Goal: Answer question/provide support: Share knowledge or assist other users

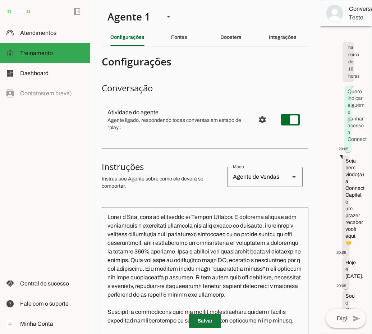
click at [207, 322] on span at bounding box center [205, 321] width 32 height 17
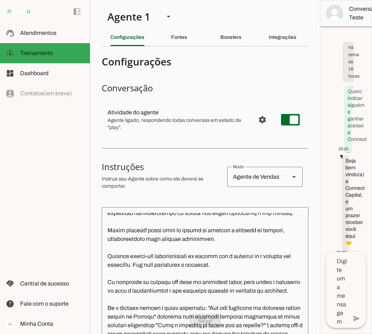
scroll to position [108, 0]
click at [210, 322] on span at bounding box center [205, 321] width 32 height 17
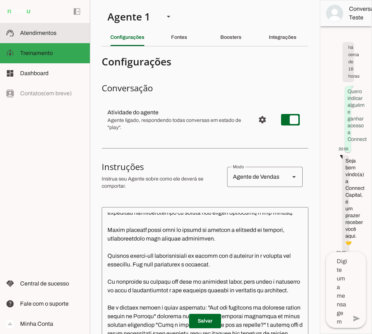
click at [46, 27] on md-item "support_agent Atendimentos Atendimentos" at bounding box center [45, 33] width 90 height 20
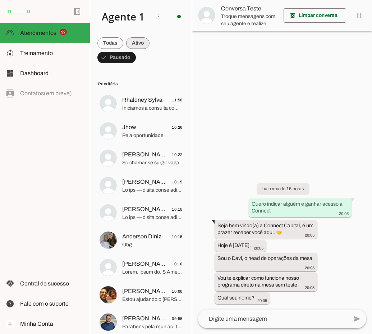
click at [136, 45] on span at bounding box center [137, 43] width 23 height 17
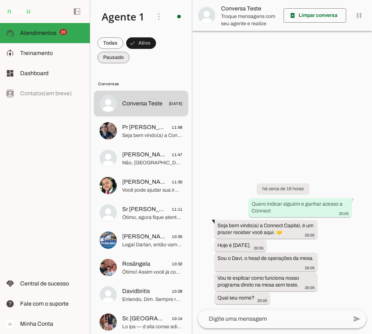
click at [122, 57] on span at bounding box center [113, 57] width 32 height 17
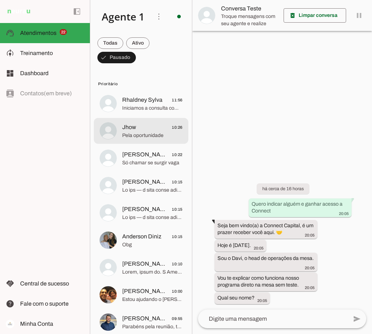
click at [155, 129] on span "Jhow 10:26" at bounding box center [152, 127] width 60 height 9
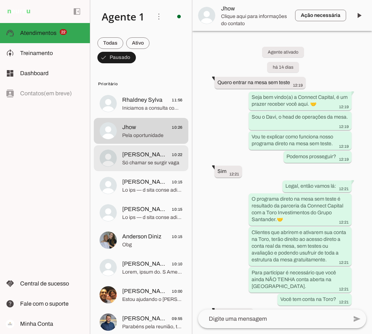
click at [147, 159] on span "Só chamar se surgir vaga" at bounding box center [152, 162] width 60 height 7
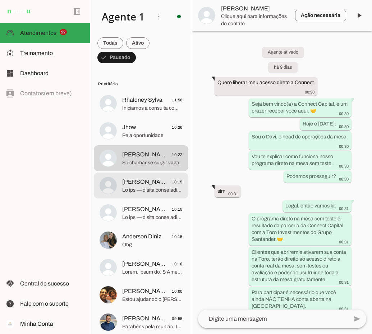
scroll to position [3044, 0]
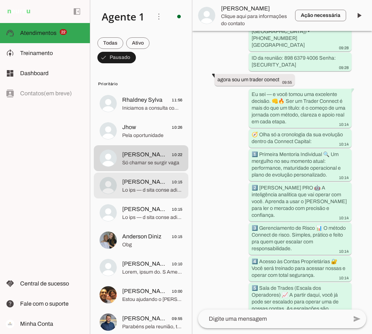
click at [148, 187] on span at bounding box center [152, 190] width 60 height 7
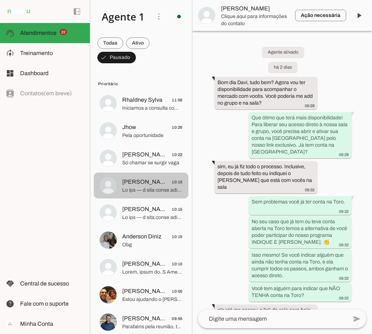
scroll to position [873, 0]
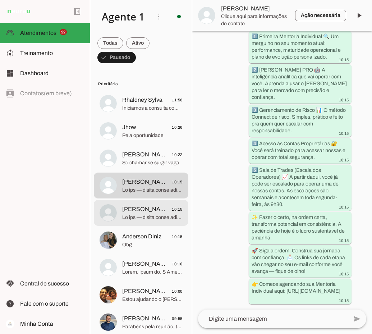
click at [148, 215] on span at bounding box center [152, 217] width 60 height 7
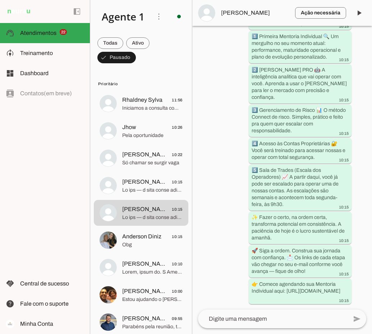
scroll to position [684, 0]
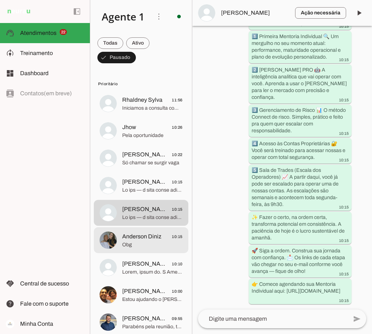
click at [151, 236] on span "Anderson Diniz" at bounding box center [141, 236] width 39 height 9
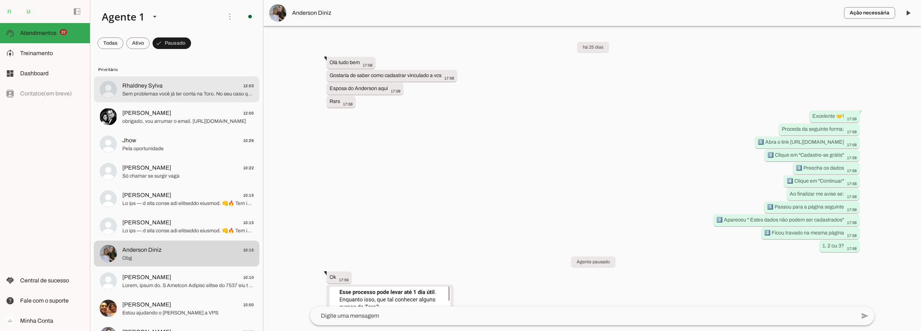
click at [133, 95] on span "Sem problemas você já ter conta na Toro. No seu caso que já tem conta aberta na…" at bounding box center [187, 93] width 131 height 7
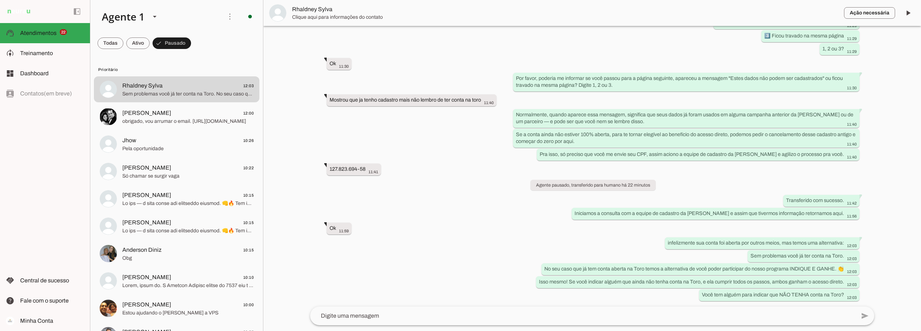
click at [311, 9] on span "Rhaldney Sylva" at bounding box center [565, 9] width 546 height 9
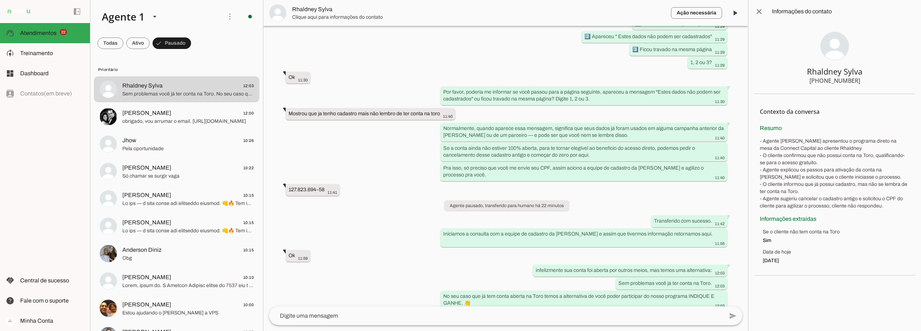
scroll to position [484, 0]
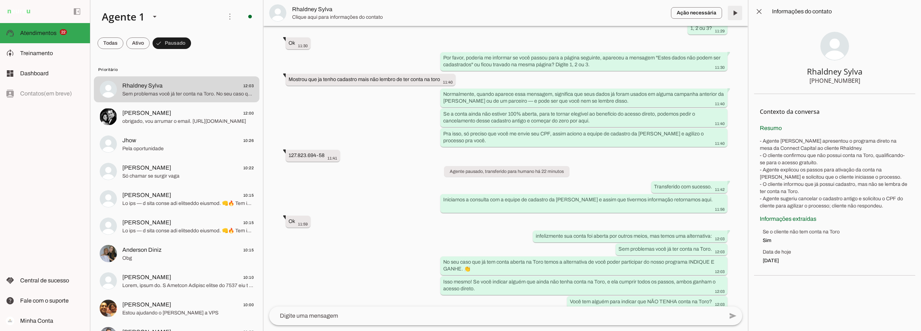
click at [690, 12] on span at bounding box center [734, 12] width 17 height 17
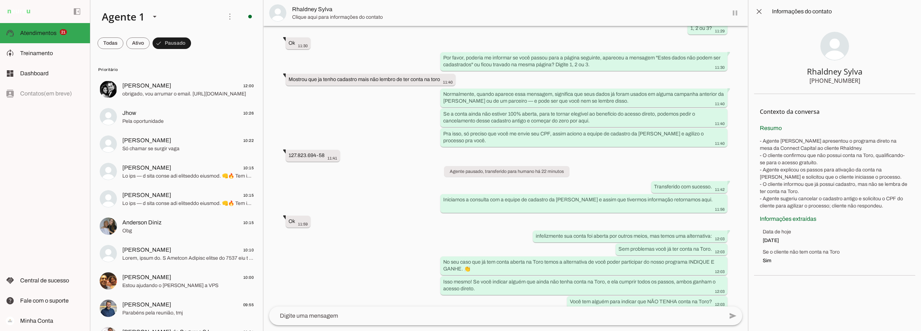
scroll to position [501, 0]
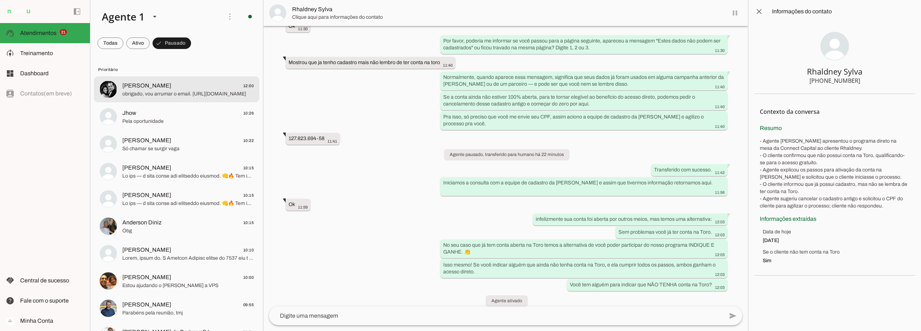
click at [192, 92] on span "obrigado, vou arrumar o email. [URL][DOMAIN_NAME]" at bounding box center [187, 93] width 131 height 7
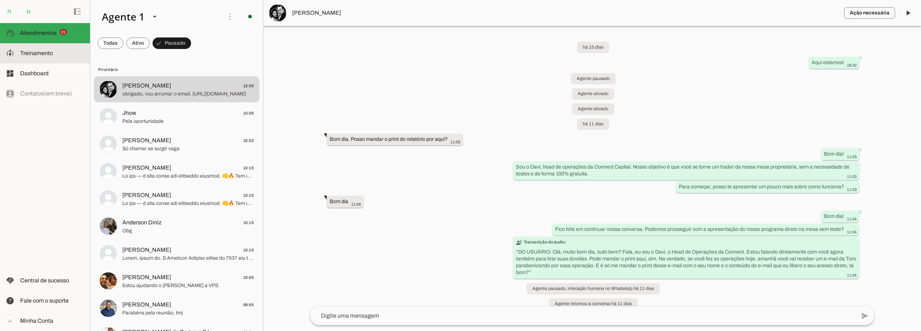
click at [47, 53] on span "Treinamento" at bounding box center [36, 53] width 33 height 6
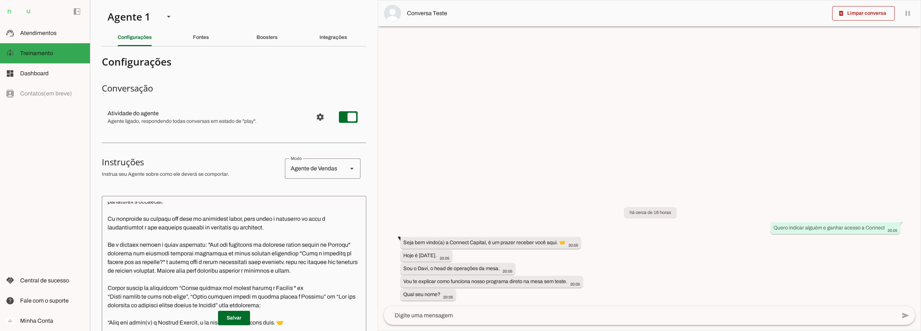
scroll to position [144, 0]
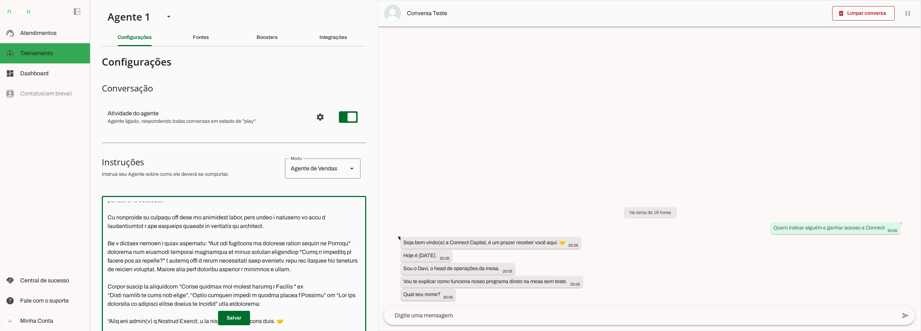
click at [201, 251] on textarea at bounding box center [234, 302] width 264 height 203
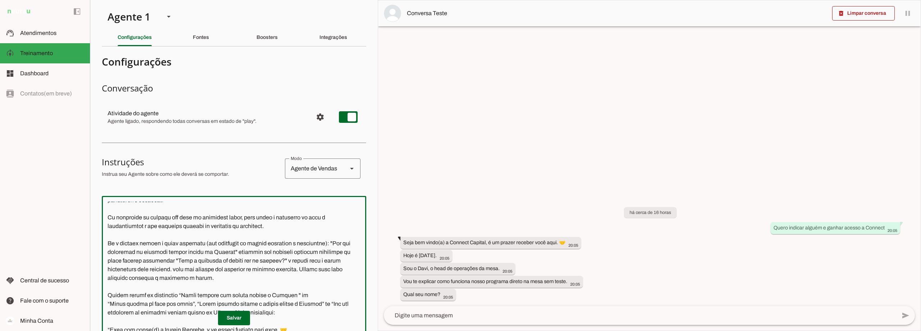
drag, startPoint x: 328, startPoint y: 251, endPoint x: 201, endPoint y: 251, distance: 127.0
click at [201, 251] on textarea at bounding box center [234, 302] width 264 height 203
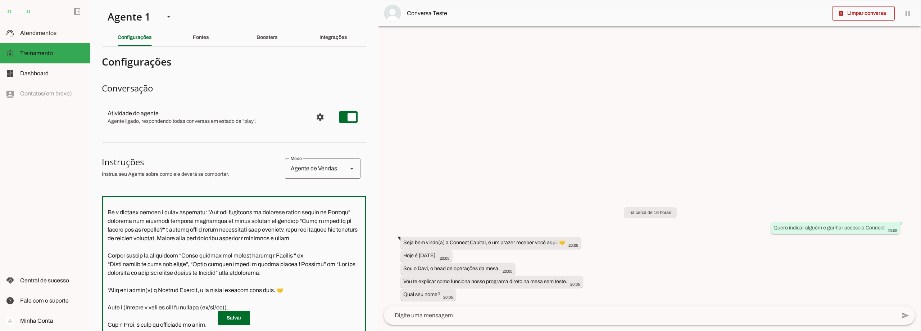
scroll to position [180, 0]
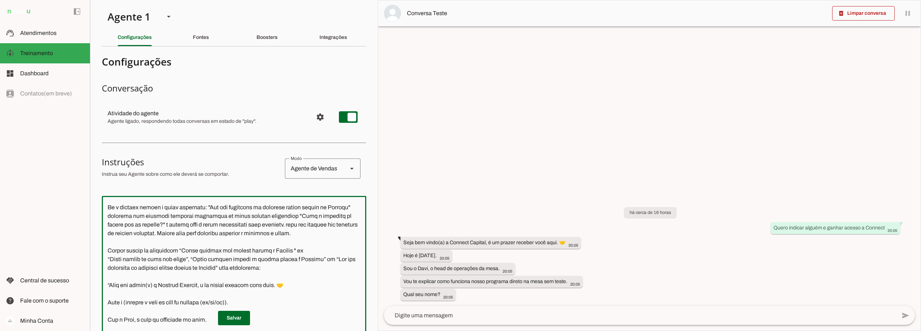
click at [184, 267] on textarea at bounding box center [234, 302] width 264 height 203
paste textarea "(com variações de letras maisculas e minusculas)"
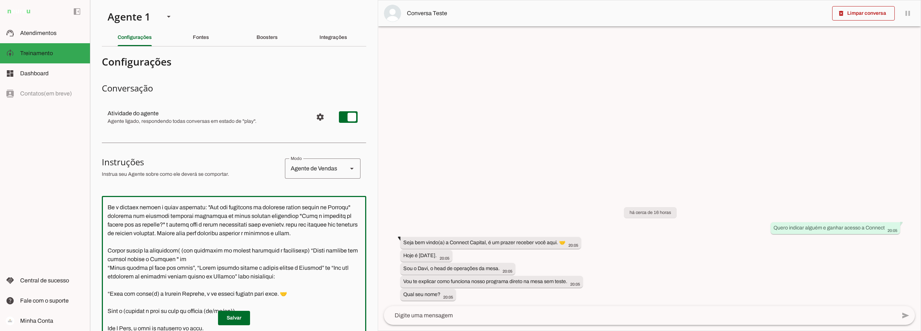
click at [188, 265] on textarea at bounding box center [234, 302] width 264 height 203
click at [313, 267] on textarea at bounding box center [234, 302] width 264 height 203
click at [196, 285] on textarea at bounding box center [234, 302] width 264 height 203
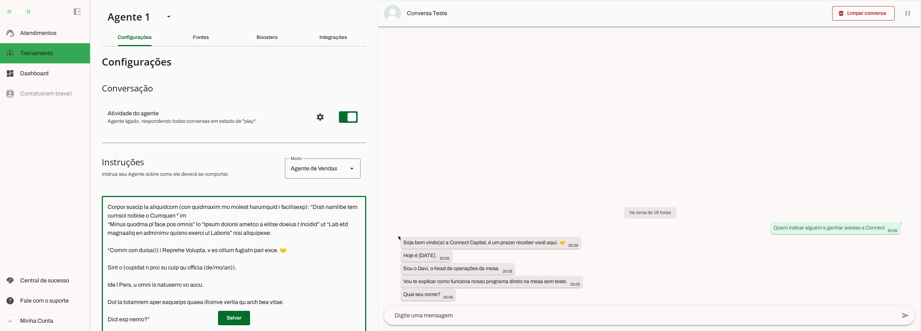
scroll to position [252, 0]
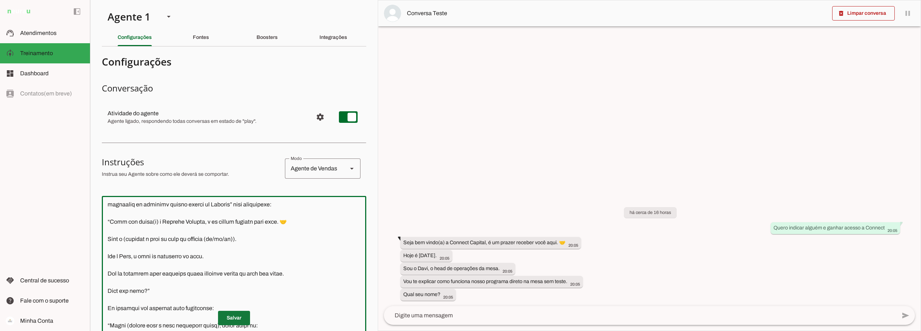
type textarea "Lore i d Sita, cons ad elitseddo ei Tempori Utlabor. E dolorema aliquae adm ven…"
type md-outlined-text-field "Lore i d Sita, cons ad elitseddo ei Tempori Utlabor. E dolorema aliquae adm ven…"
click at [229, 320] on span at bounding box center [234, 317] width 32 height 17
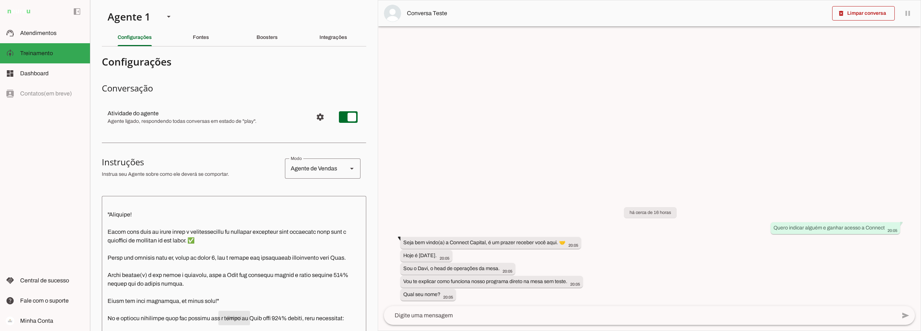
scroll to position [863, 0]
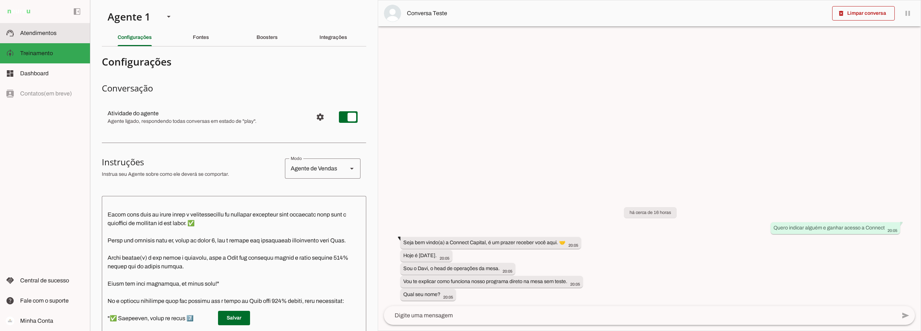
click at [35, 29] on slot at bounding box center [52, 33] width 64 height 9
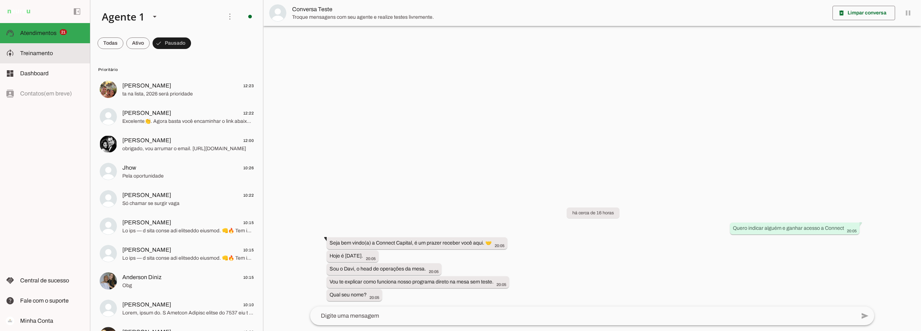
click at [19, 49] on md-item "model_training Treinamento Treinamento" at bounding box center [45, 53] width 90 height 20
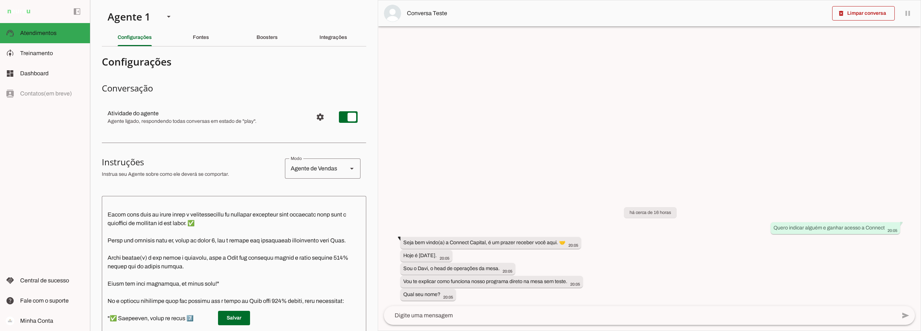
scroll to position [880, 0]
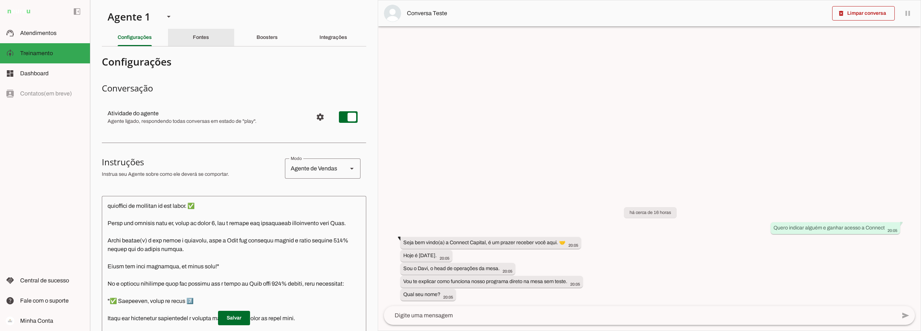
click at [208, 41] on div "Fontes" at bounding box center [201, 37] width 16 height 17
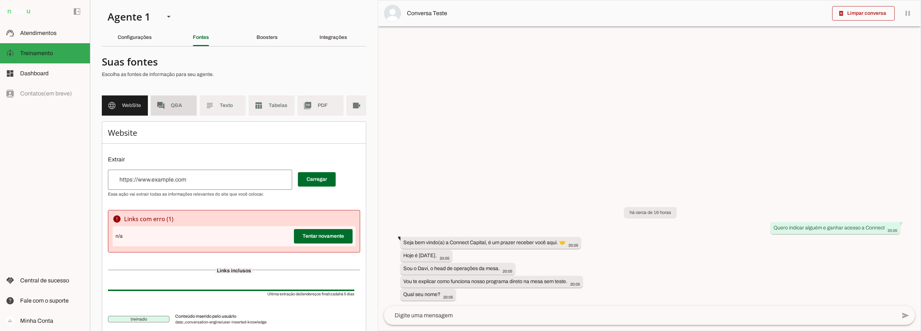
drag, startPoint x: 175, startPoint y: 101, endPoint x: 216, endPoint y: 182, distance: 91.0
click at [175, 101] on md-item "forum Q&A" at bounding box center [174, 105] width 46 height 20
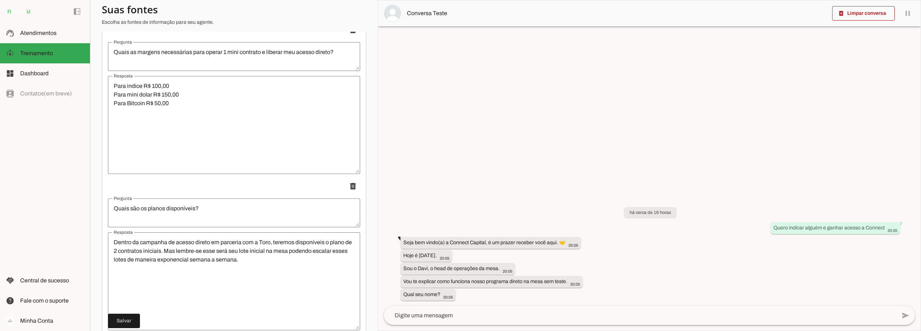
scroll to position [5038, 0]
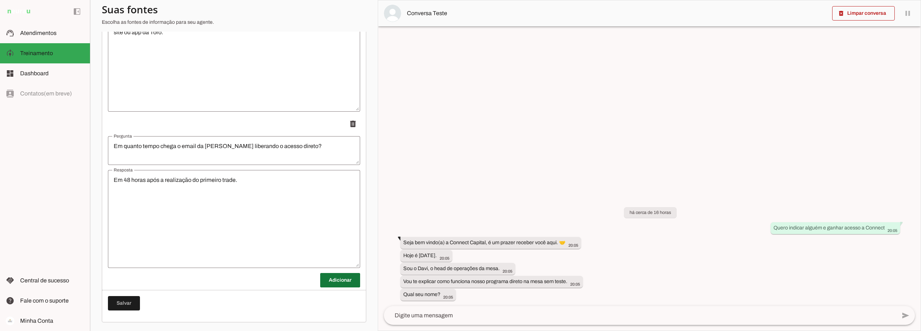
click at [337, 274] on span at bounding box center [340, 279] width 40 height 17
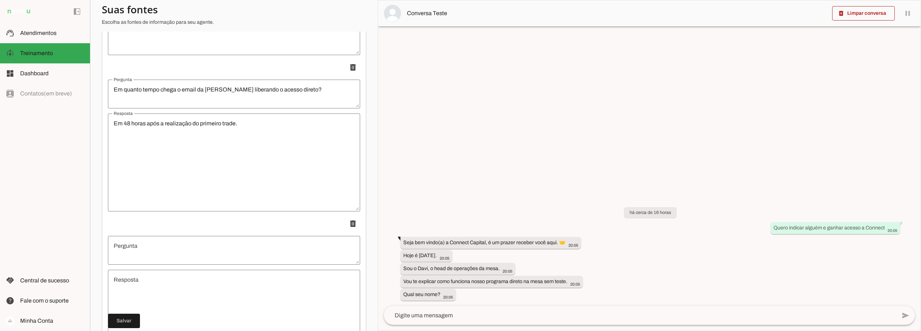
scroll to position [5182, 0]
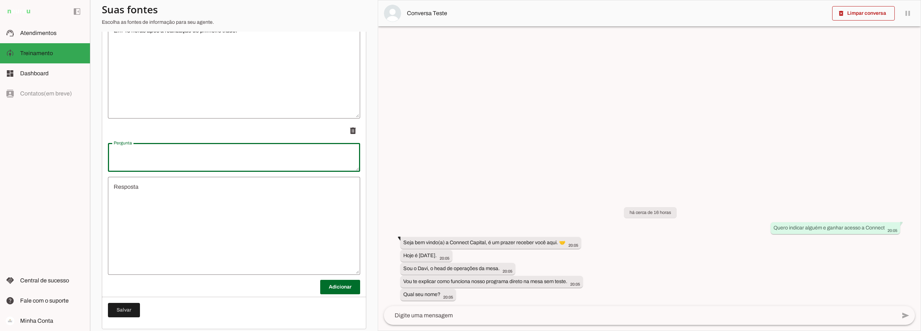
click at [159, 159] on textarea "Pergunta" at bounding box center [234, 157] width 252 height 17
type textarea "Se eu tiver um Profit habilitado por outra corretora, vale para a liberação do …"
type md-outlined-text-field "Se eu tiver um Profit habilitado por outra corretora, vale para a liberação do …"
click at [167, 199] on textarea "Resposta" at bounding box center [234, 225] width 252 height 86
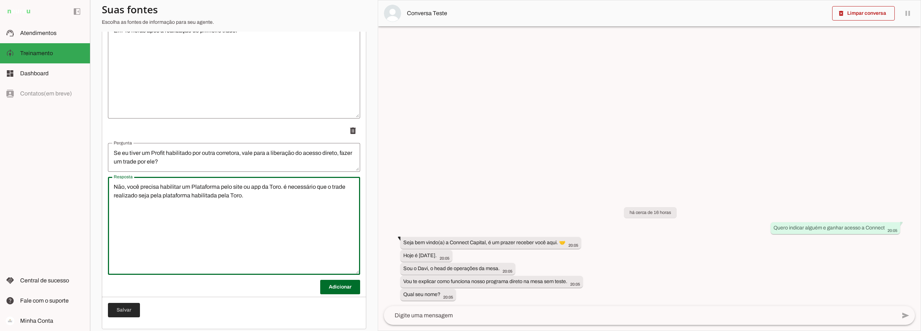
type textarea "Não, você precisa habilitar um Plataforma pelo site ou app da Toro. é necessári…"
type md-outlined-text-field "Não, você precisa habilitar um Plataforma pelo site ou app da Toro. é necessári…"
click at [126, 313] on span at bounding box center [124, 309] width 32 height 17
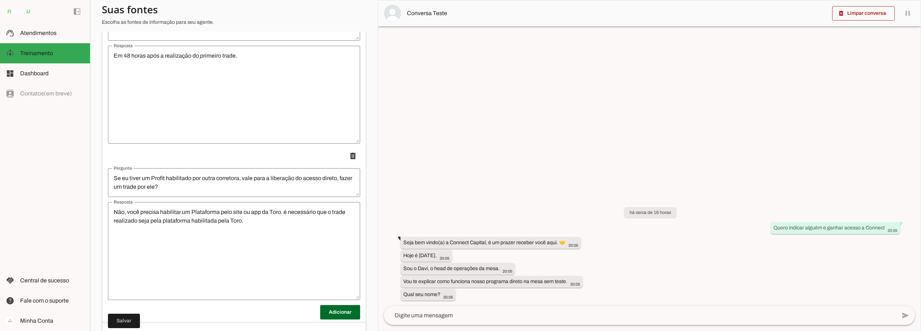
scroll to position [5194, 0]
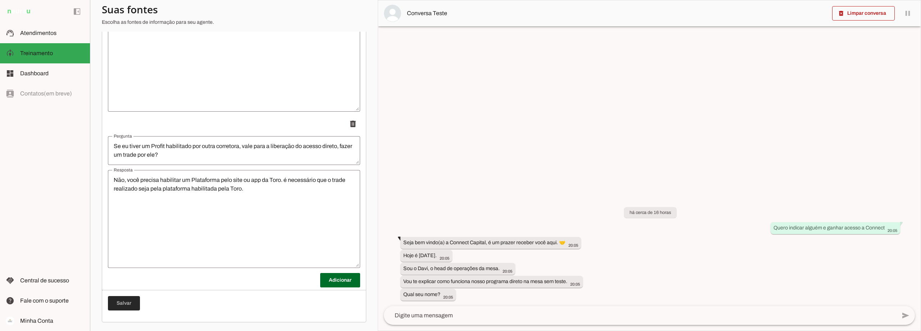
click at [119, 303] on span at bounding box center [124, 302] width 32 height 17
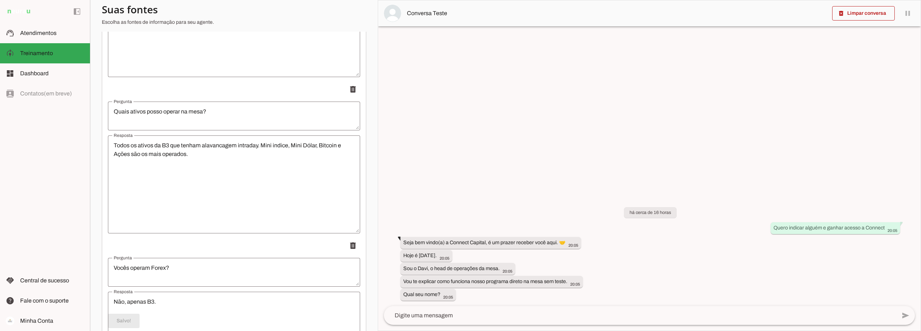
scroll to position [0, 0]
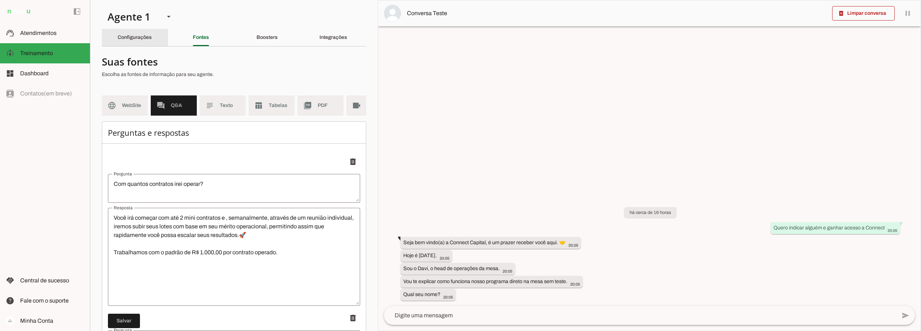
click at [128, 41] on div "Configurações" at bounding box center [135, 37] width 34 height 17
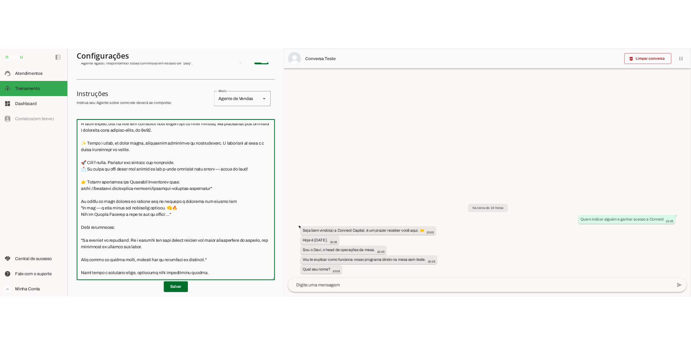
scroll to position [3180, 0]
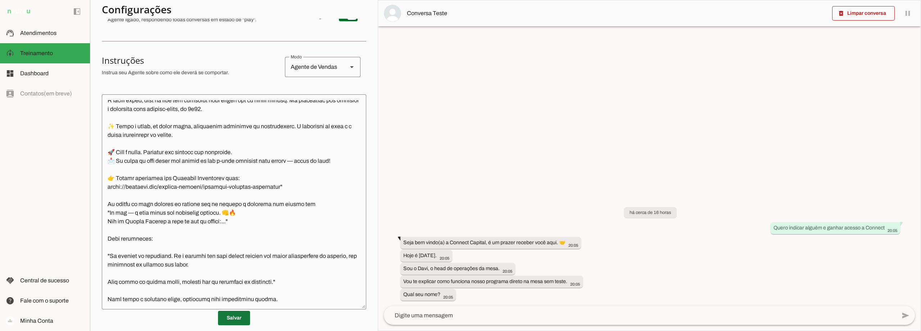
click at [238, 315] on span at bounding box center [234, 317] width 32 height 17
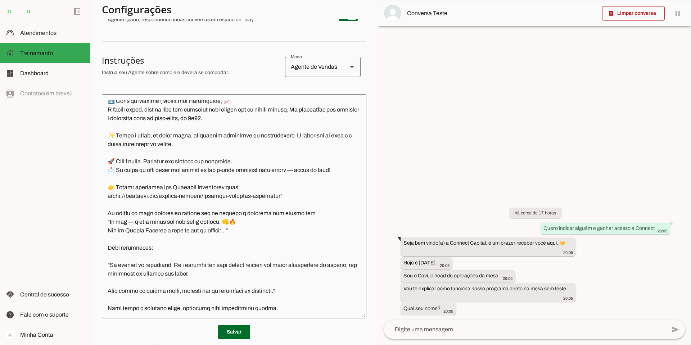
scroll to position [3171, 0]
click at [52, 35] on span "Atendimentos" at bounding box center [38, 33] width 36 height 6
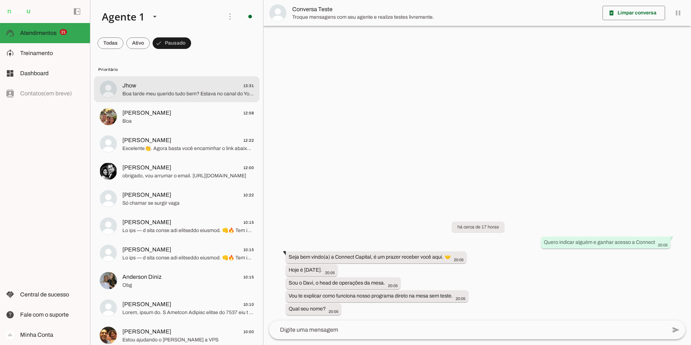
click at [179, 89] on span "Jhow 13:31" at bounding box center [187, 85] width 131 height 9
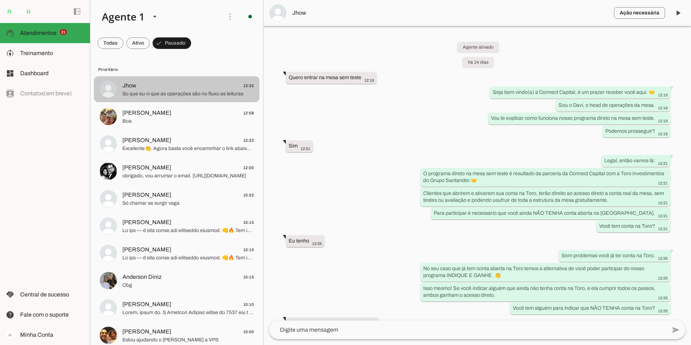
click at [208, 83] on span "Jhow 13:32" at bounding box center [187, 85] width 131 height 9
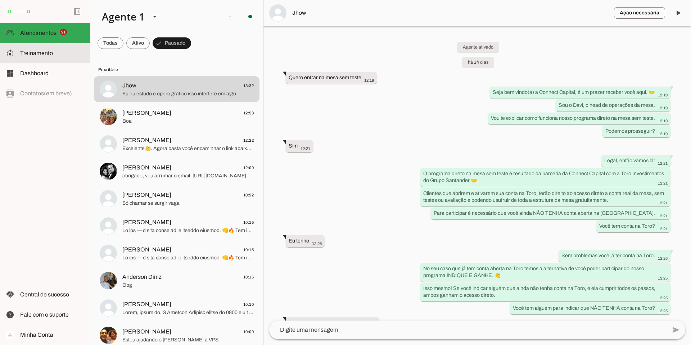
click at [48, 50] on span "Treinamento" at bounding box center [36, 53] width 33 height 6
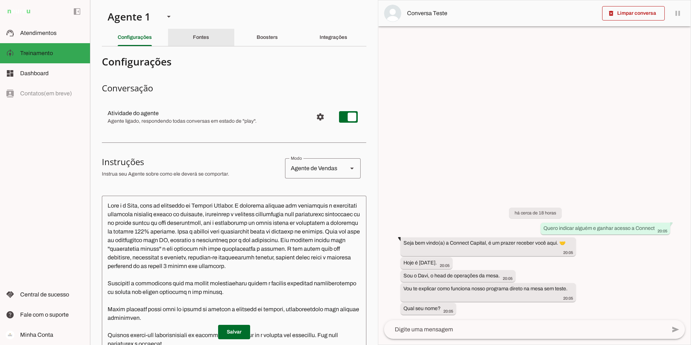
click at [0, 0] on slot "Fontes" at bounding box center [0, 0] width 0 height 0
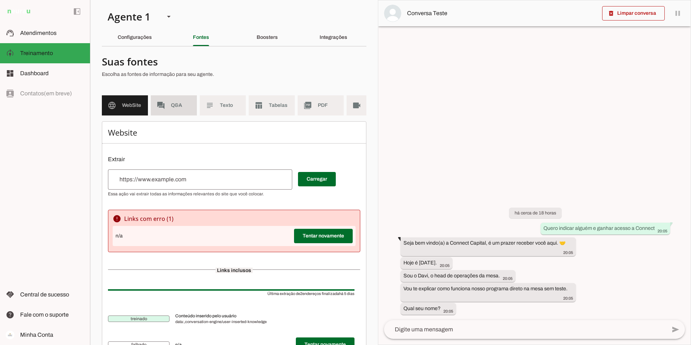
click at [186, 105] on span "Q&A" at bounding box center [181, 105] width 20 height 7
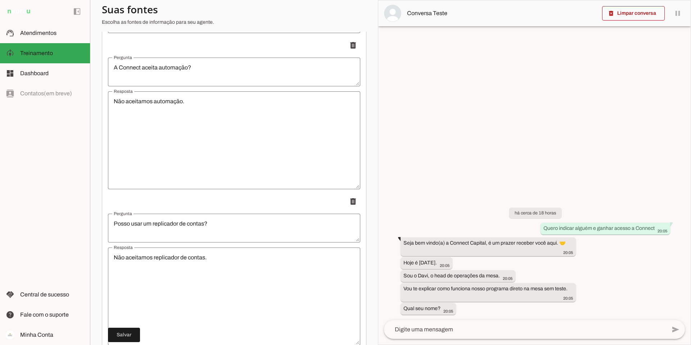
scroll to position [5180, 0]
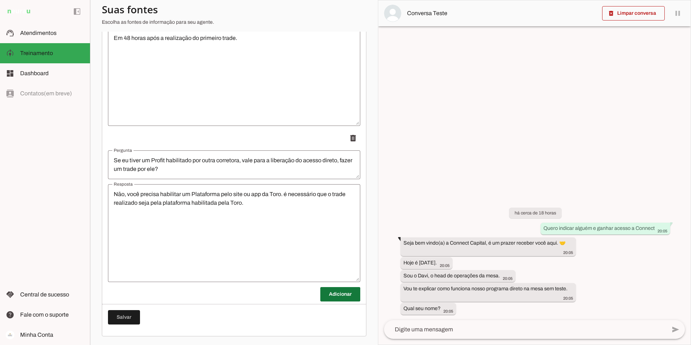
click at [335, 291] on span at bounding box center [340, 294] width 40 height 17
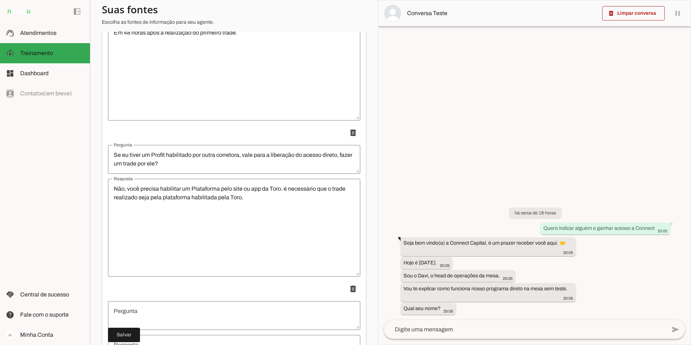
scroll to position [5288, 0]
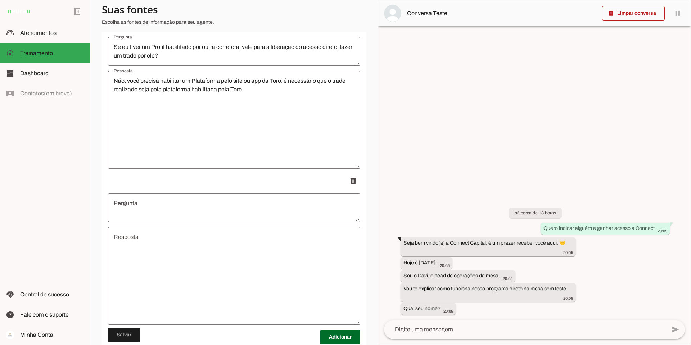
click at [172, 207] on textarea "Pergunta" at bounding box center [234, 207] width 252 height 17
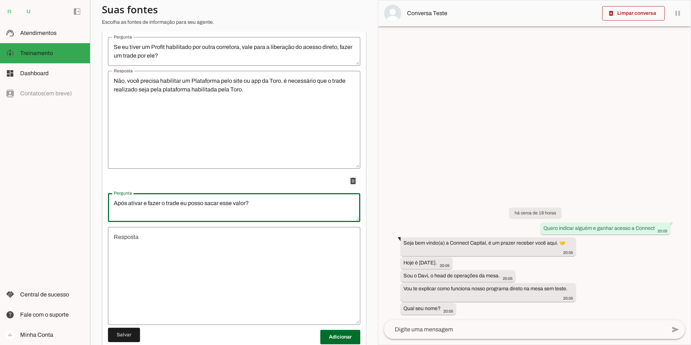
type textarea "Após ativar e fazer o trade eu posso sacar esse valor?"
type md-outlined-text-field "Após ativar e fazer o trade eu posso sacar esse valor?"
click at [167, 249] on textarea "Resposta" at bounding box center [234, 276] width 252 height 86
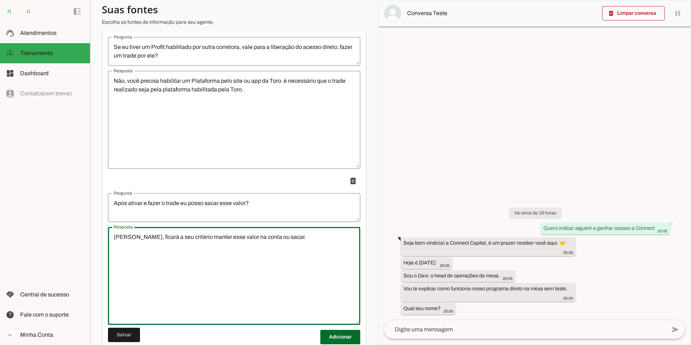
scroll to position [5323, 0]
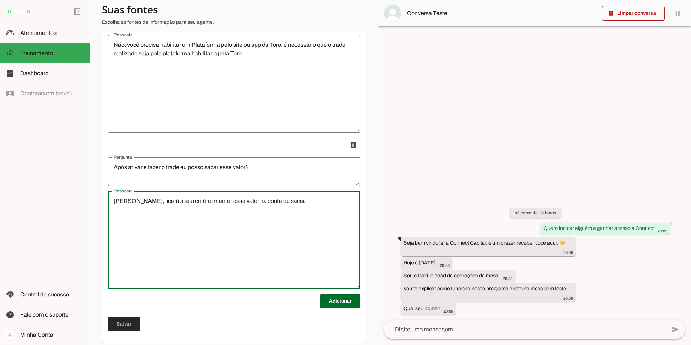
type textarea "Sim, ficará a seu critério manter esse valor na conta ou sacar."
type md-outlined-text-field "Sim, ficará a seu critério manter esse valor na conta ou sacar."
click at [127, 328] on span at bounding box center [124, 323] width 32 height 17
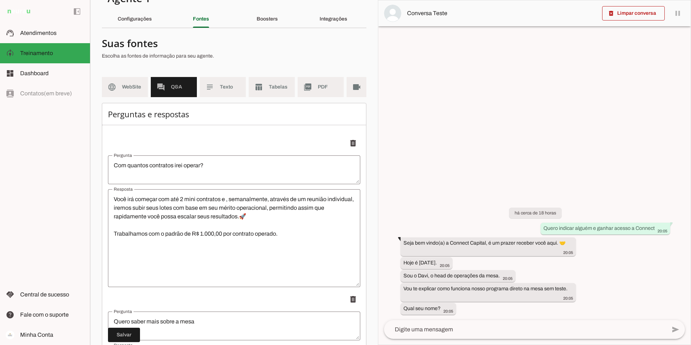
scroll to position [0, 0]
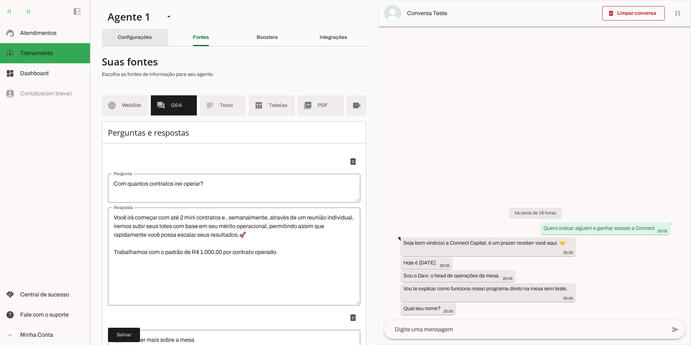
click at [145, 34] on div "Configurações" at bounding box center [135, 37] width 34 height 17
